Goal: Task Accomplishment & Management: Manage account settings

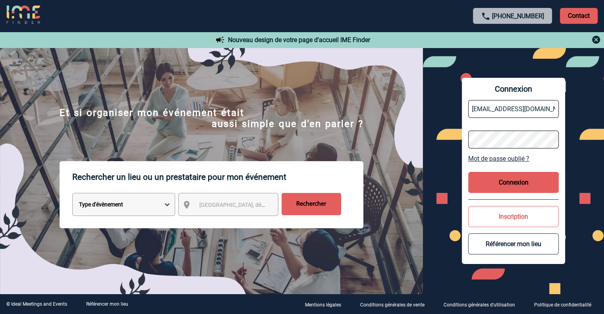
click at [484, 189] on button "Connexion" at bounding box center [513, 182] width 91 height 21
click at [529, 183] on button "Connexion" at bounding box center [513, 182] width 91 height 21
click at [513, 177] on button "Connexion" at bounding box center [513, 182] width 91 height 21
click at [496, 220] on button "Inscription" at bounding box center [513, 216] width 91 height 21
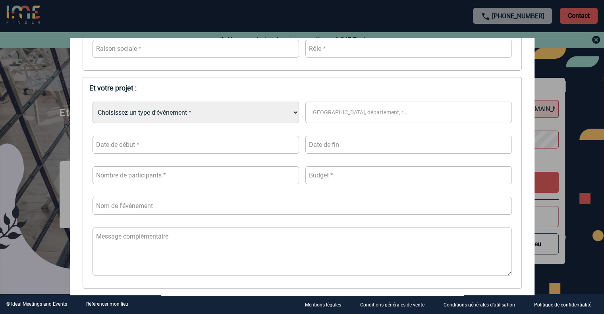
scroll to position [250, 0]
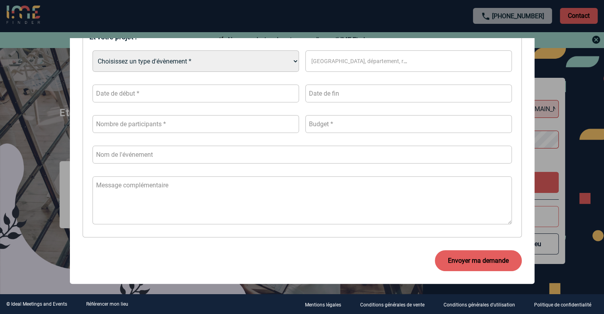
click at [557, 51] on div at bounding box center [302, 157] width 604 height 314
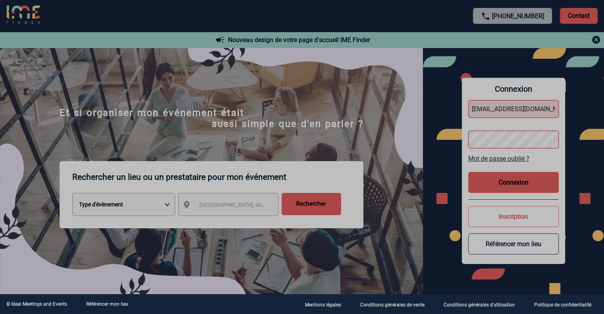
click at [532, 147] on div at bounding box center [302, 157] width 604 height 314
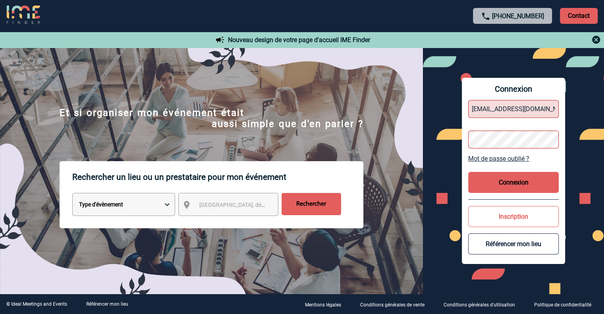
click at [500, 174] on button "Connexion" at bounding box center [513, 182] width 91 height 21
click at [440, 144] on div "Connexion [EMAIL_ADDRESS][DOMAIN_NAME] Mot de passe oublié ? Connexion Inscript…" at bounding box center [513, 171] width 181 height 247
click at [488, 110] on input "[EMAIL_ADDRESS][DOMAIN_NAME]" at bounding box center [513, 109] width 91 height 18
click at [491, 168] on div "Connexion @[DOMAIN_NAME] Mot de passe oublié ? Connexion Inscription Référencer…" at bounding box center [513, 171] width 103 height 186
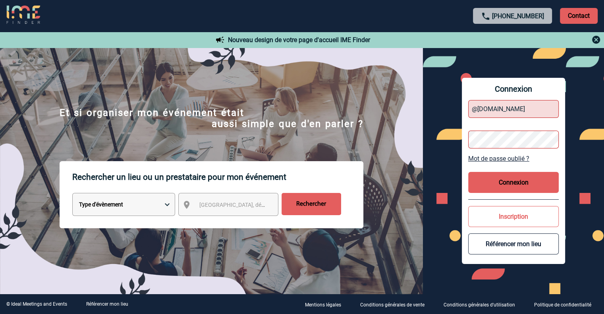
click at [488, 186] on button "Connexion" at bounding box center [513, 182] width 91 height 21
click at [502, 108] on input "@[DOMAIN_NAME]" at bounding box center [513, 109] width 91 height 18
click at [472, 110] on input "@[DOMAIN_NAME]" at bounding box center [513, 109] width 91 height 18
type input "[EMAIL_ADDRESS][DOMAIN_NAME]"
click at [486, 126] on form "[EMAIL_ADDRESS][DOMAIN_NAME]" at bounding box center [513, 124] width 91 height 61
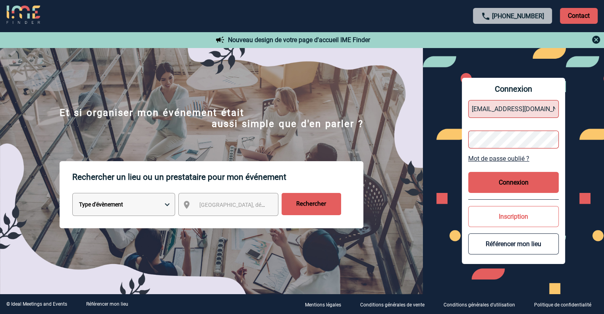
drag, startPoint x: 552, startPoint y: 109, endPoint x: 389, endPoint y: 118, distance: 163.9
type input "[EMAIL_ADDRESS][DOMAIN_NAME]"
drag, startPoint x: 386, startPoint y: 122, endPoint x: 429, endPoint y: 134, distance: 44.1
click at [388, 122] on img at bounding box center [211, 180] width 423 height 240
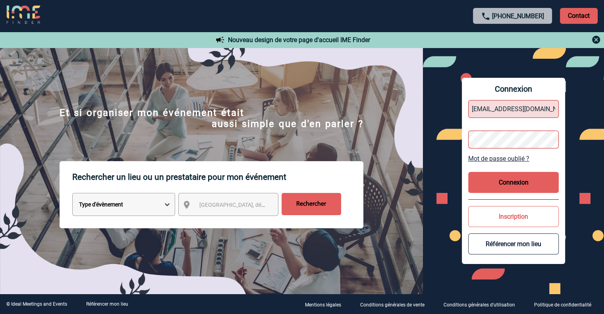
click at [513, 187] on button "Connexion" at bounding box center [513, 182] width 91 height 21
click at [510, 155] on link "Mot de passe oublié ?" at bounding box center [513, 159] width 91 height 8
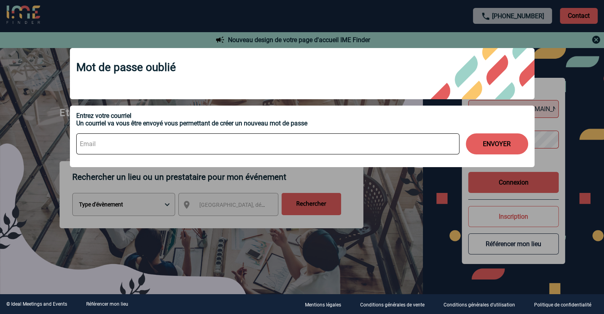
click at [598, 34] on div at bounding box center [302, 157] width 604 height 314
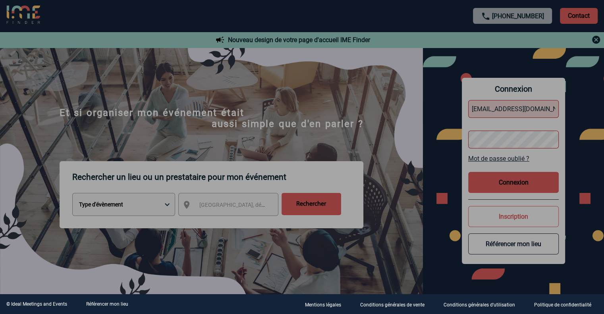
click at [596, 38] on div at bounding box center [302, 157] width 604 height 314
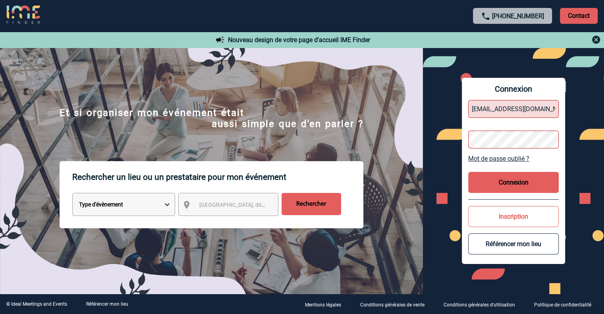
click at [563, 11] on p "Contact" at bounding box center [579, 16] width 38 height 16
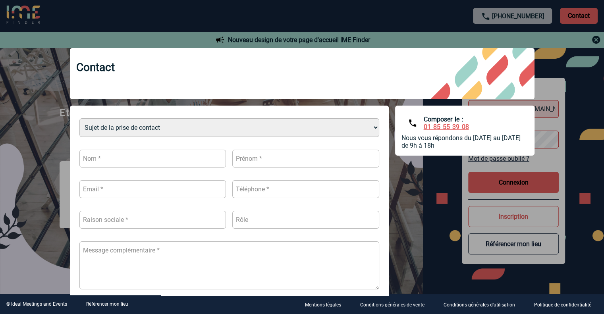
click at [598, 39] on div at bounding box center [302, 157] width 604 height 314
